Goal: Information Seeking & Learning: Learn about a topic

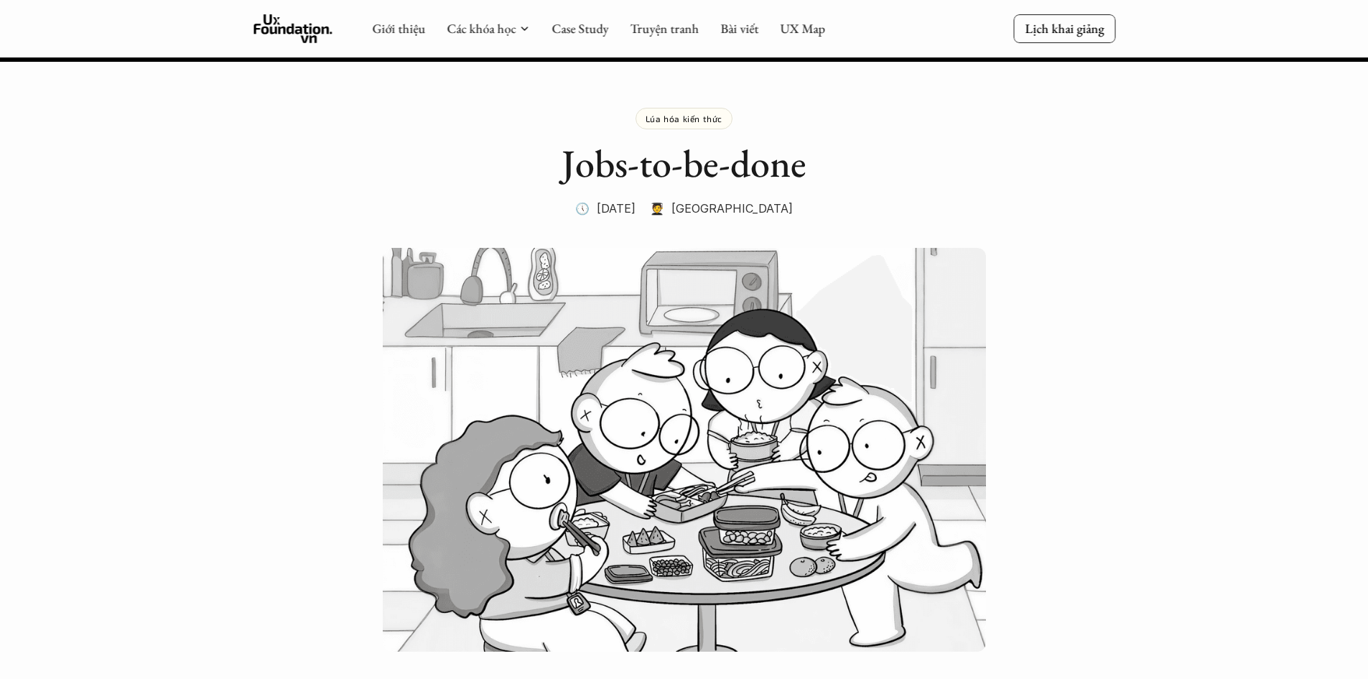
scroll to position [5026, 0]
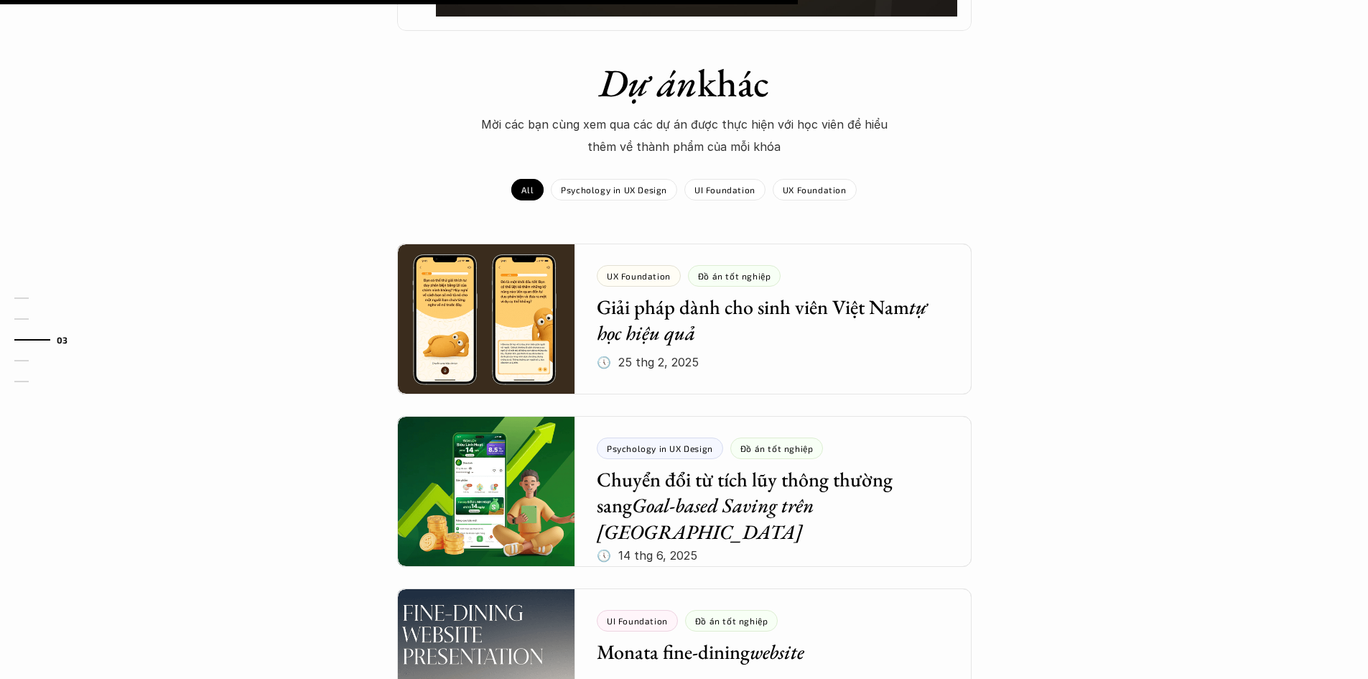
scroll to position [1697, 0]
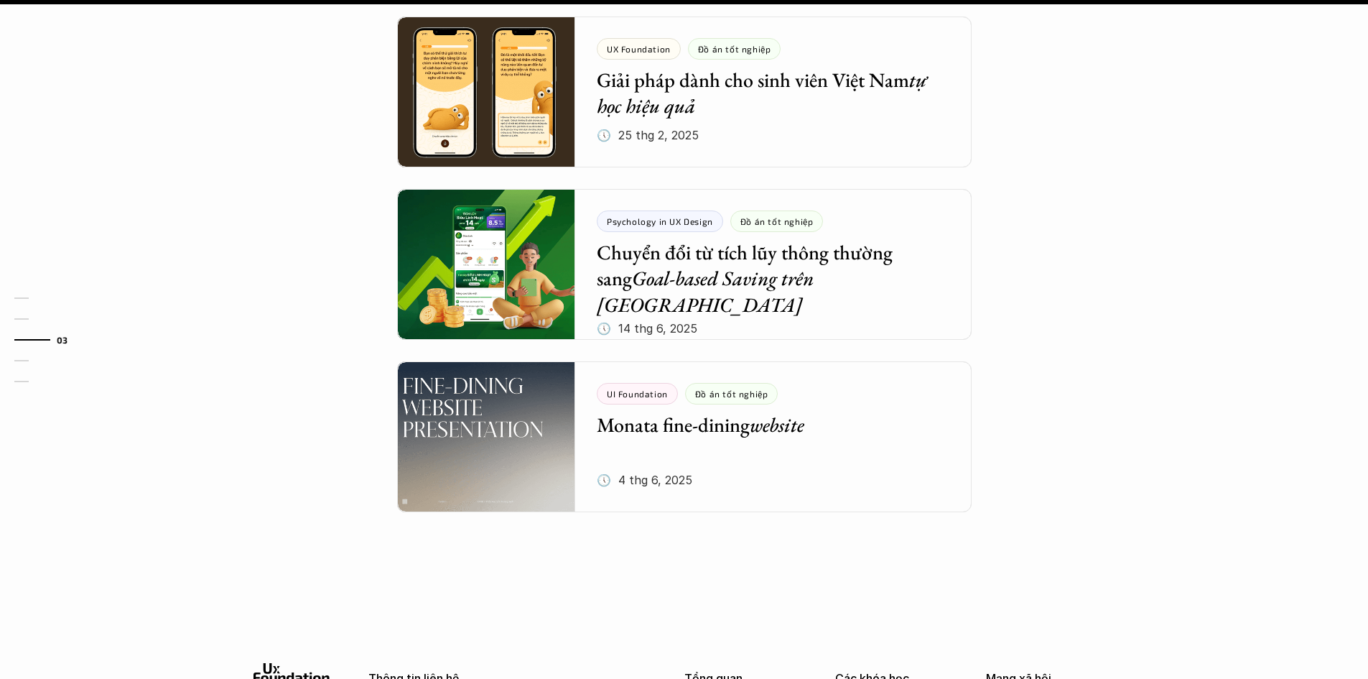
drag, startPoint x: 1038, startPoint y: 339, endPoint x: 1027, endPoint y: 256, distance: 83.4
click at [1030, 262] on div "Dự án khác Mời các bạn cùng xem qua các dự án được thực hiện với học viên để hi…" at bounding box center [684, 208] width 1368 height 751
click at [1014, 337] on div "Dự án khác Mời các bạn cùng xem qua các dự án được thực hiện với học viên để hi…" at bounding box center [684, 208] width 1368 height 751
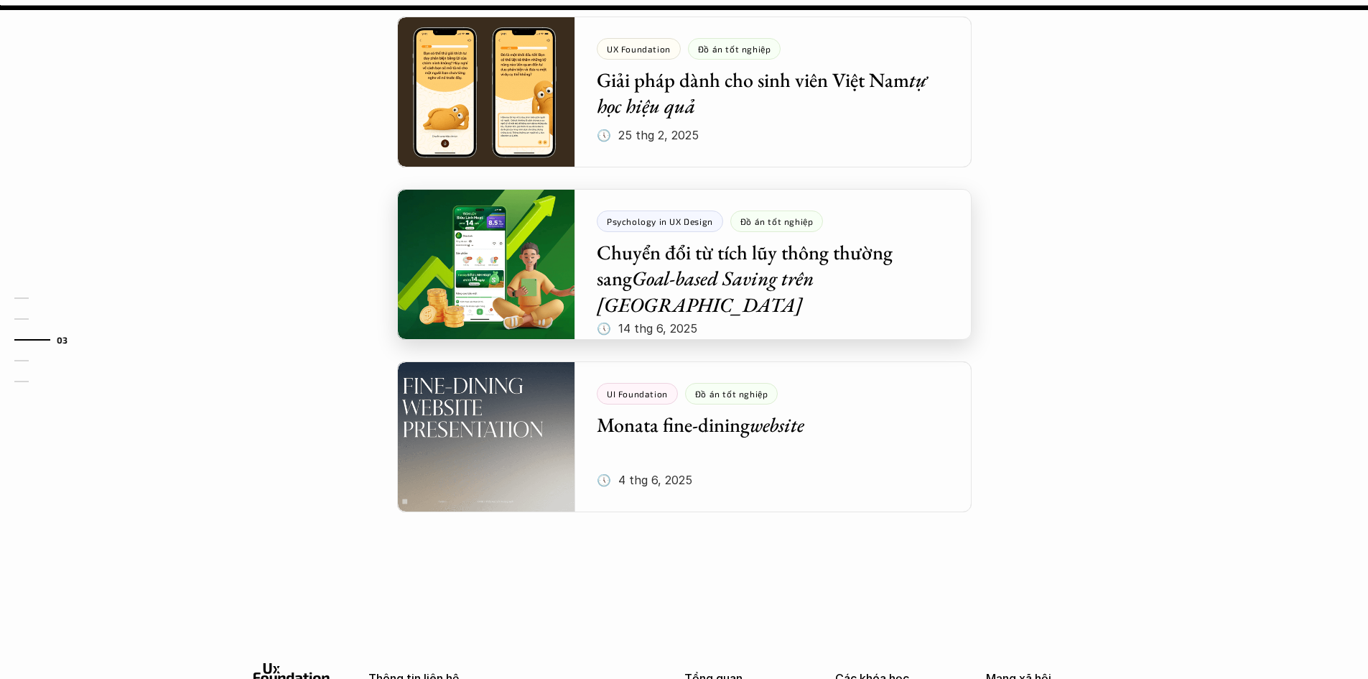
scroll to position [1553, 0]
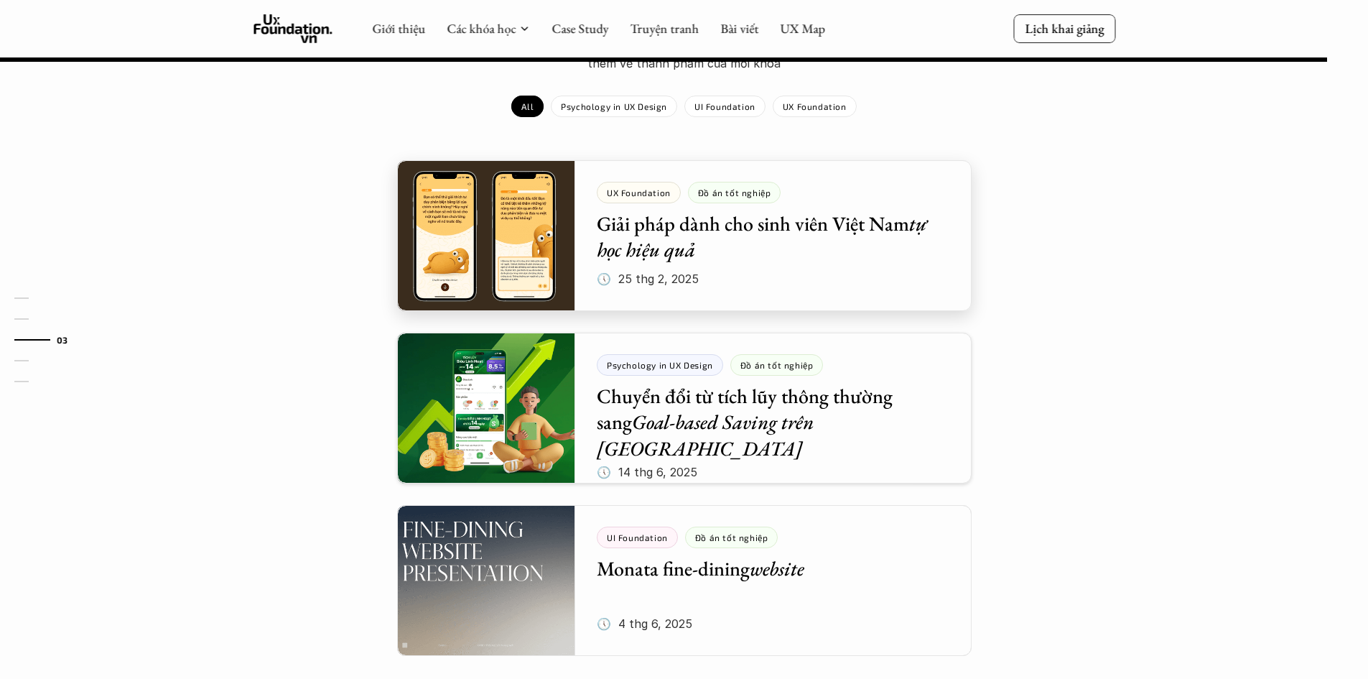
click at [709, 236] on div at bounding box center [684, 235] width 574 height 151
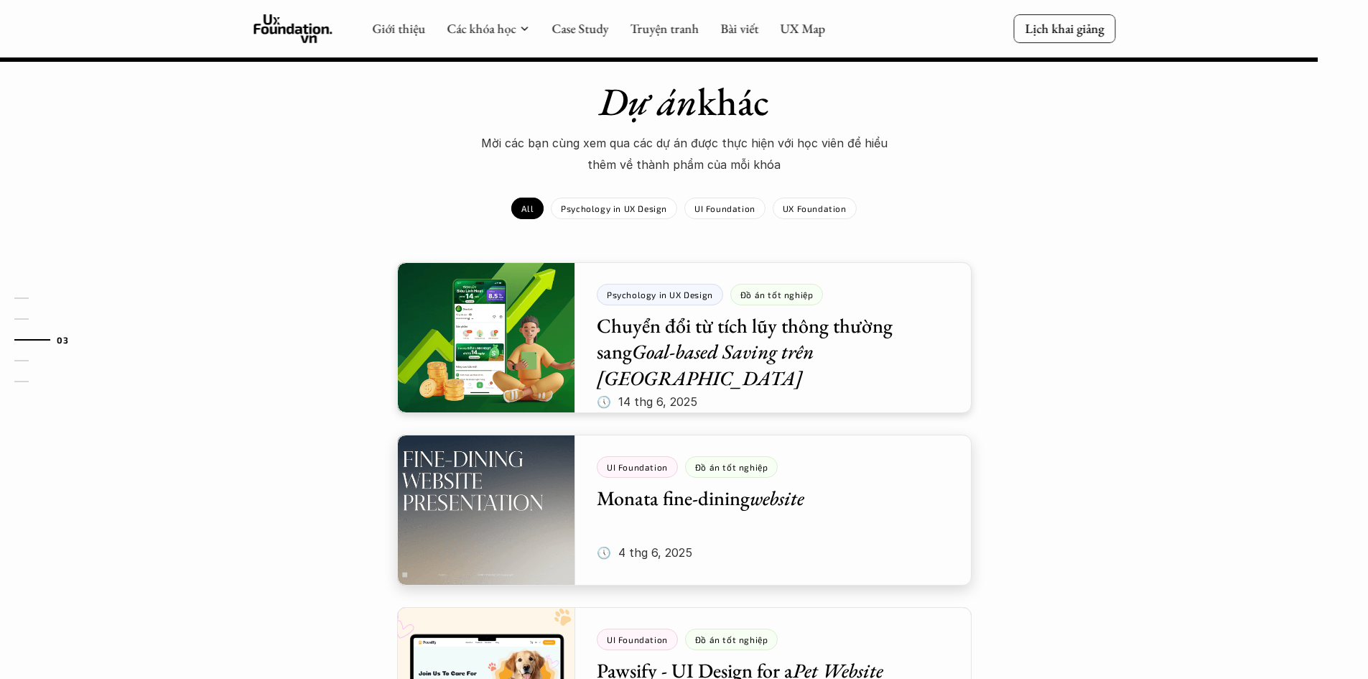
scroll to position [1508, 0]
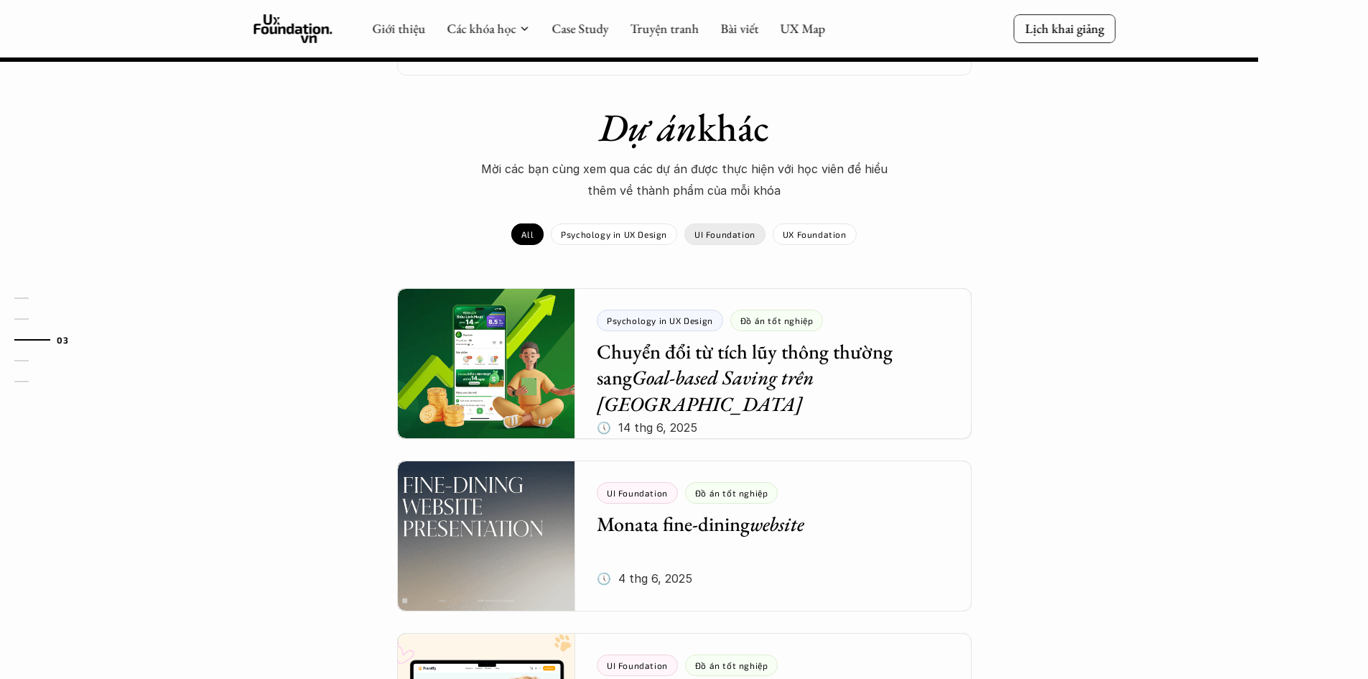
click at [743, 229] on p "UI Foundation" at bounding box center [724, 234] width 61 height 10
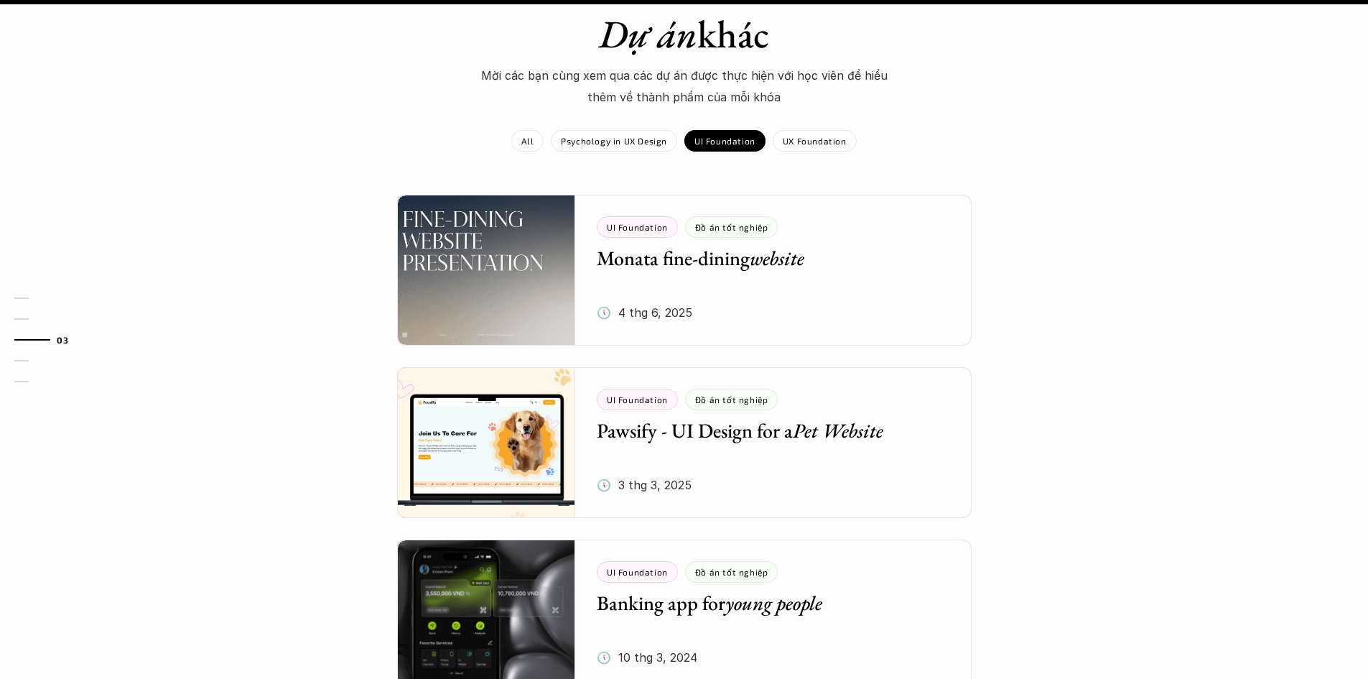
scroll to position [1580, 0]
